Goal: Entertainment & Leisure: Consume media (video, audio)

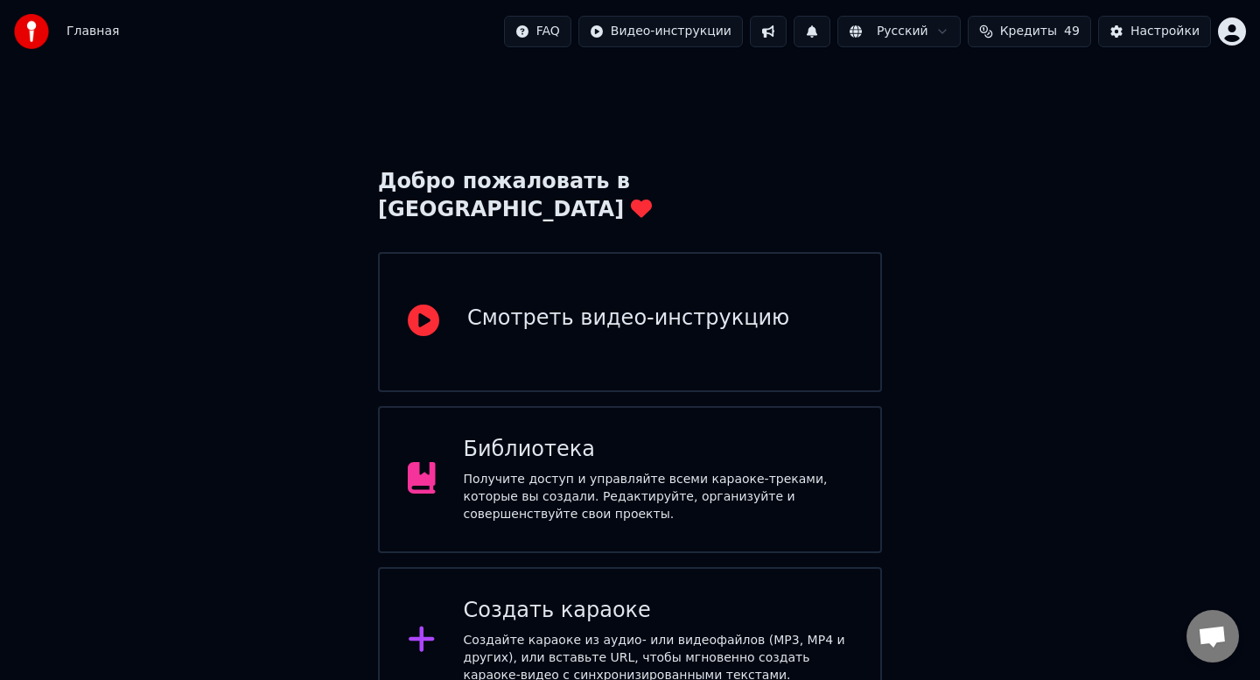
click at [561, 477] on div "Получите доступ и управляйте всеми караоке-треками, которые вы создали. Редакти…" at bounding box center [658, 497] width 389 height 53
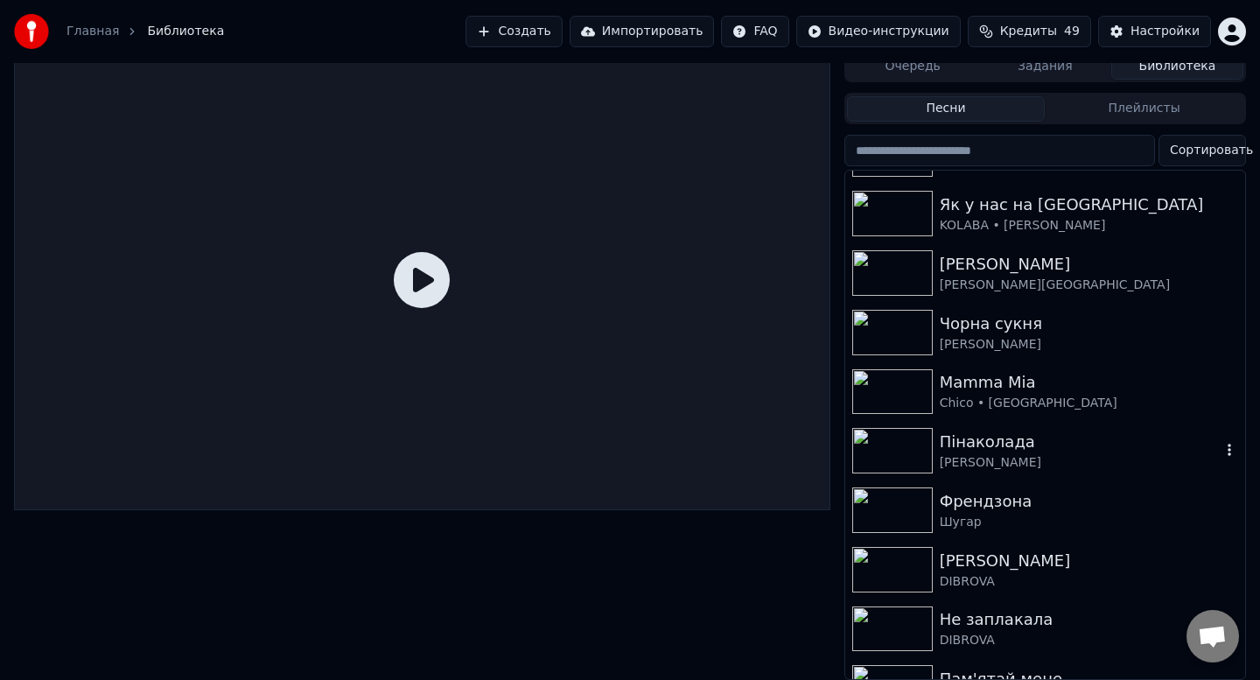
scroll to position [361, 0]
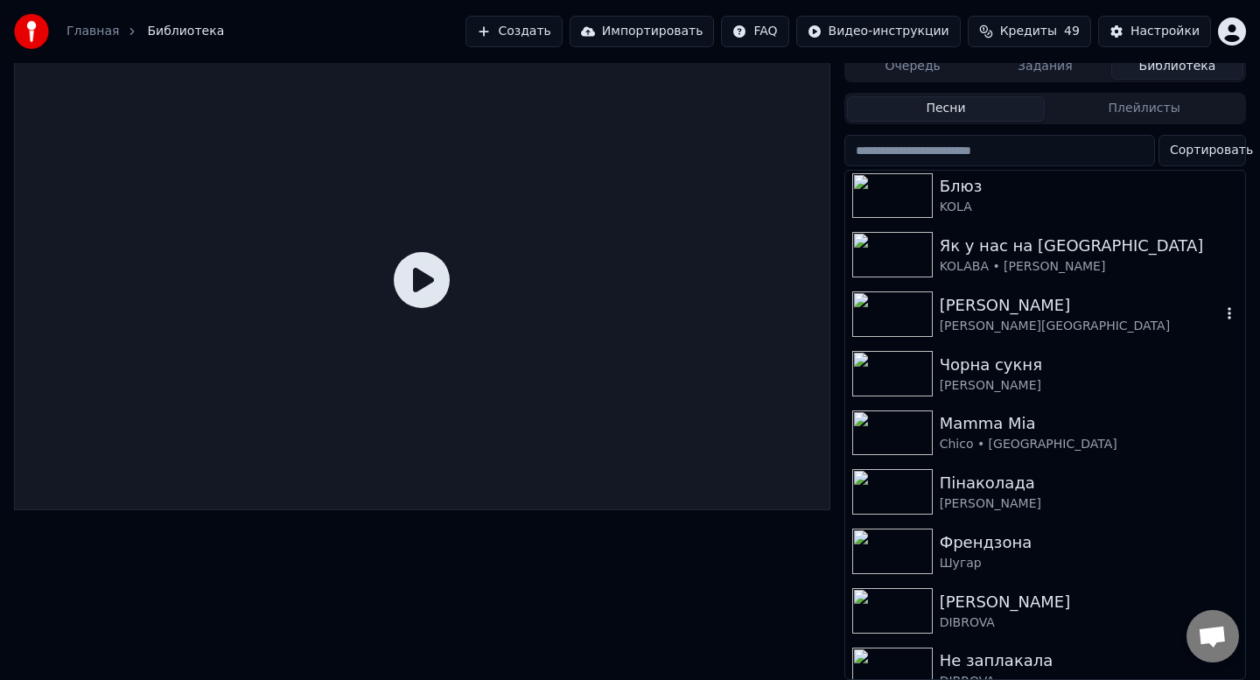
click at [917, 308] on img at bounding box center [892, 314] width 81 height 46
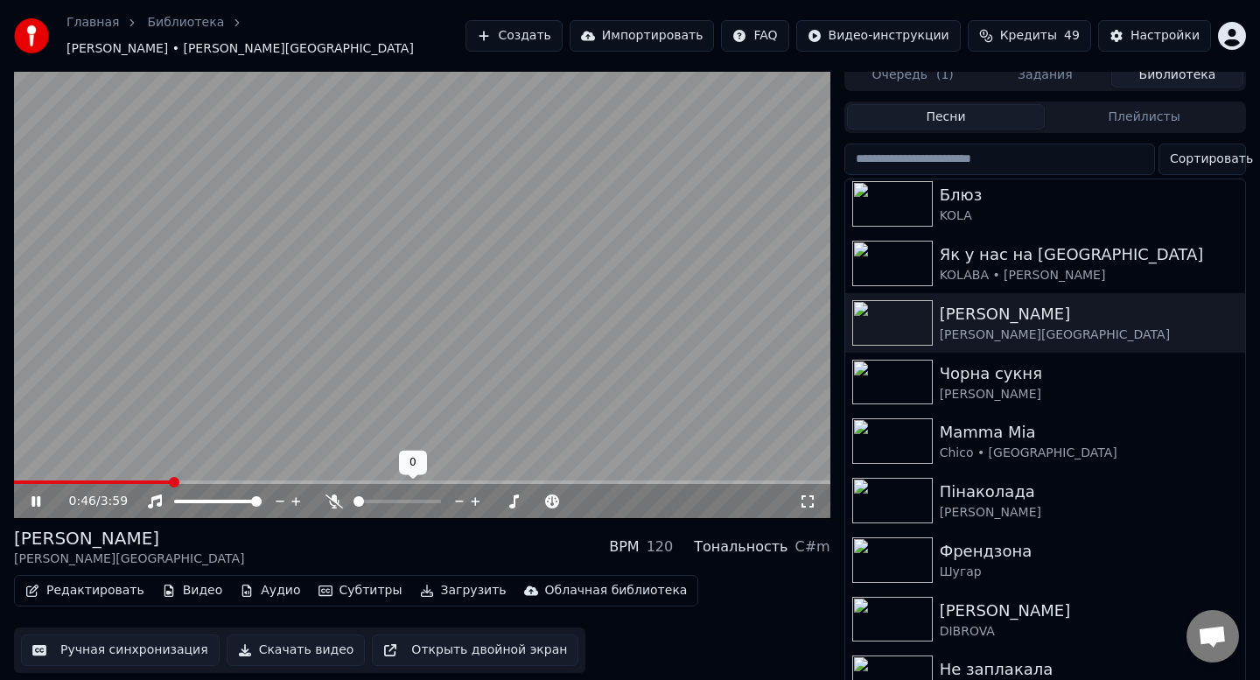
click at [396, 500] on span at bounding box center [398, 502] width 88 height 4
click at [354, 496] on span at bounding box center [359, 501] width 11 height 11
click at [385, 500] on span at bounding box center [398, 502] width 88 height 4
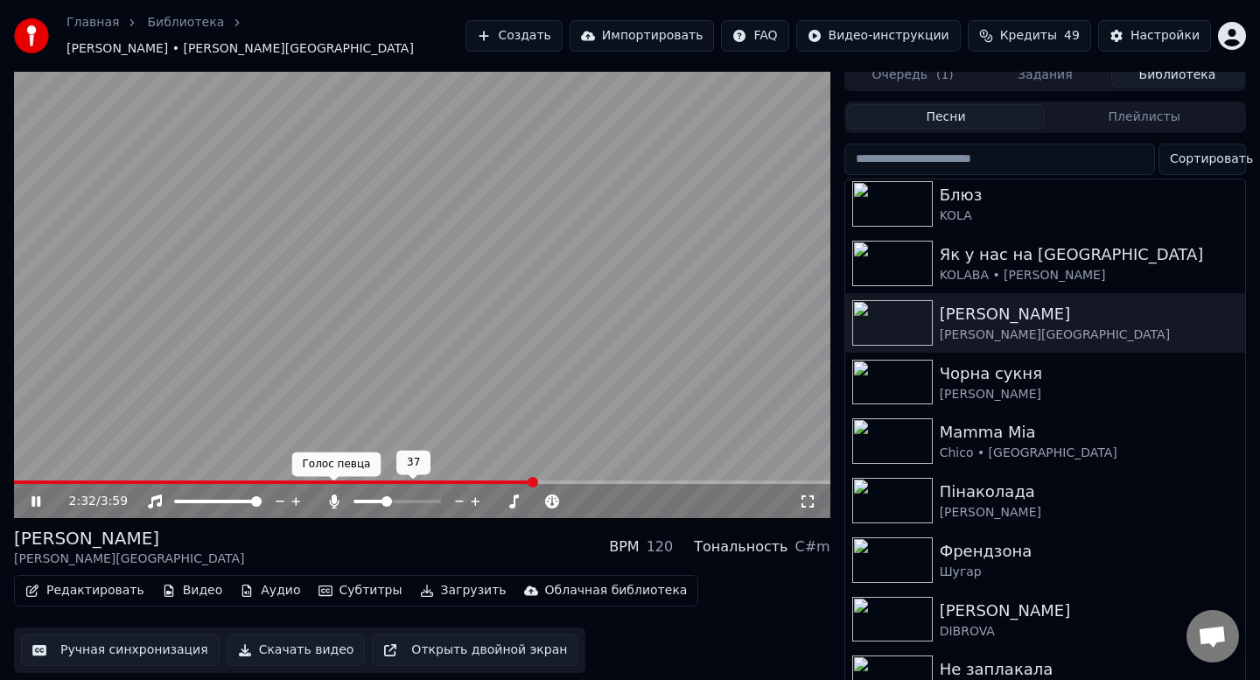
click at [340, 494] on icon at bounding box center [335, 501] width 18 height 14
click at [393, 500] on span at bounding box center [398, 502] width 88 height 4
click at [327, 495] on div at bounding box center [405, 502] width 158 height 18
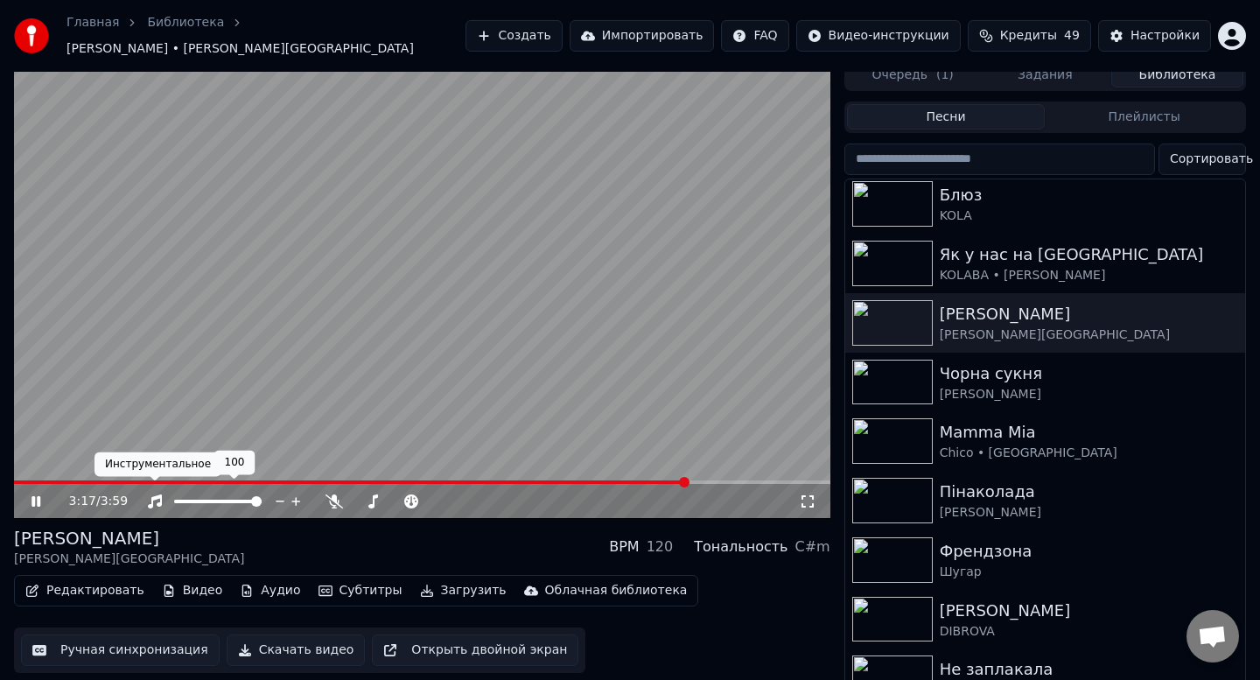
click at [153, 494] on icon at bounding box center [155, 501] width 14 height 14
